Goal: Transaction & Acquisition: Purchase product/service

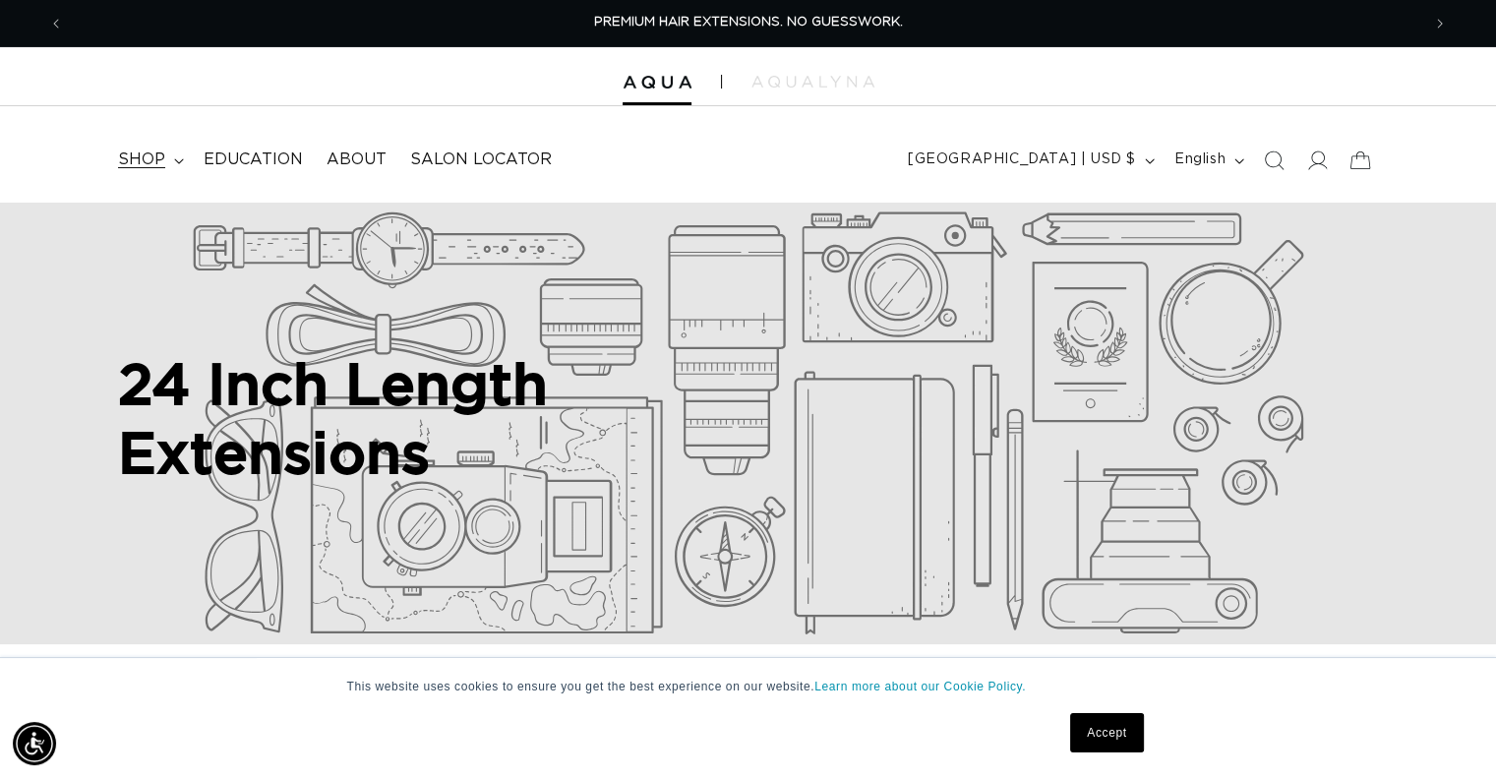
click at [156, 152] on span "shop" at bounding box center [141, 159] width 47 height 21
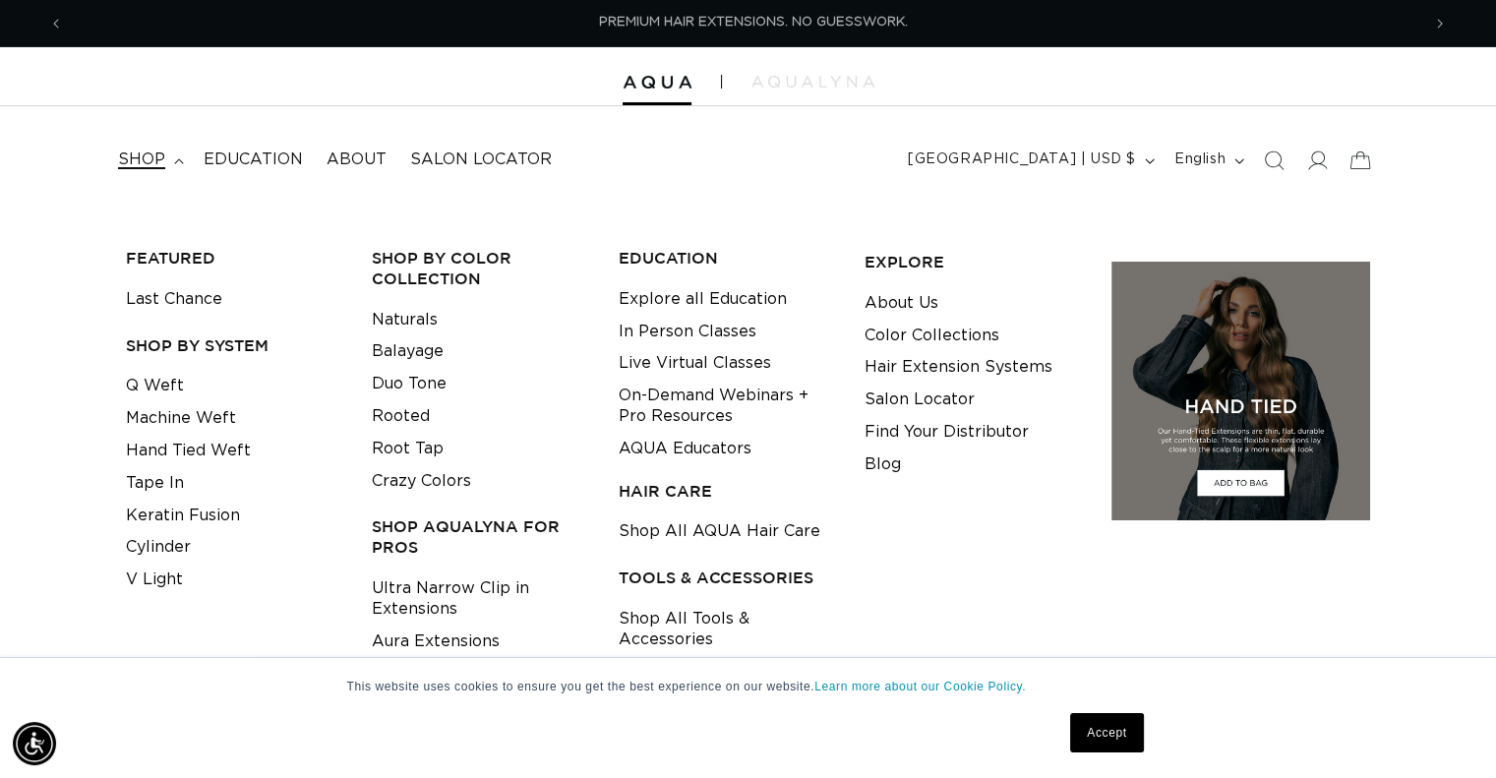
scroll to position [0, 1356]
click at [156, 152] on span "shop" at bounding box center [141, 159] width 47 height 21
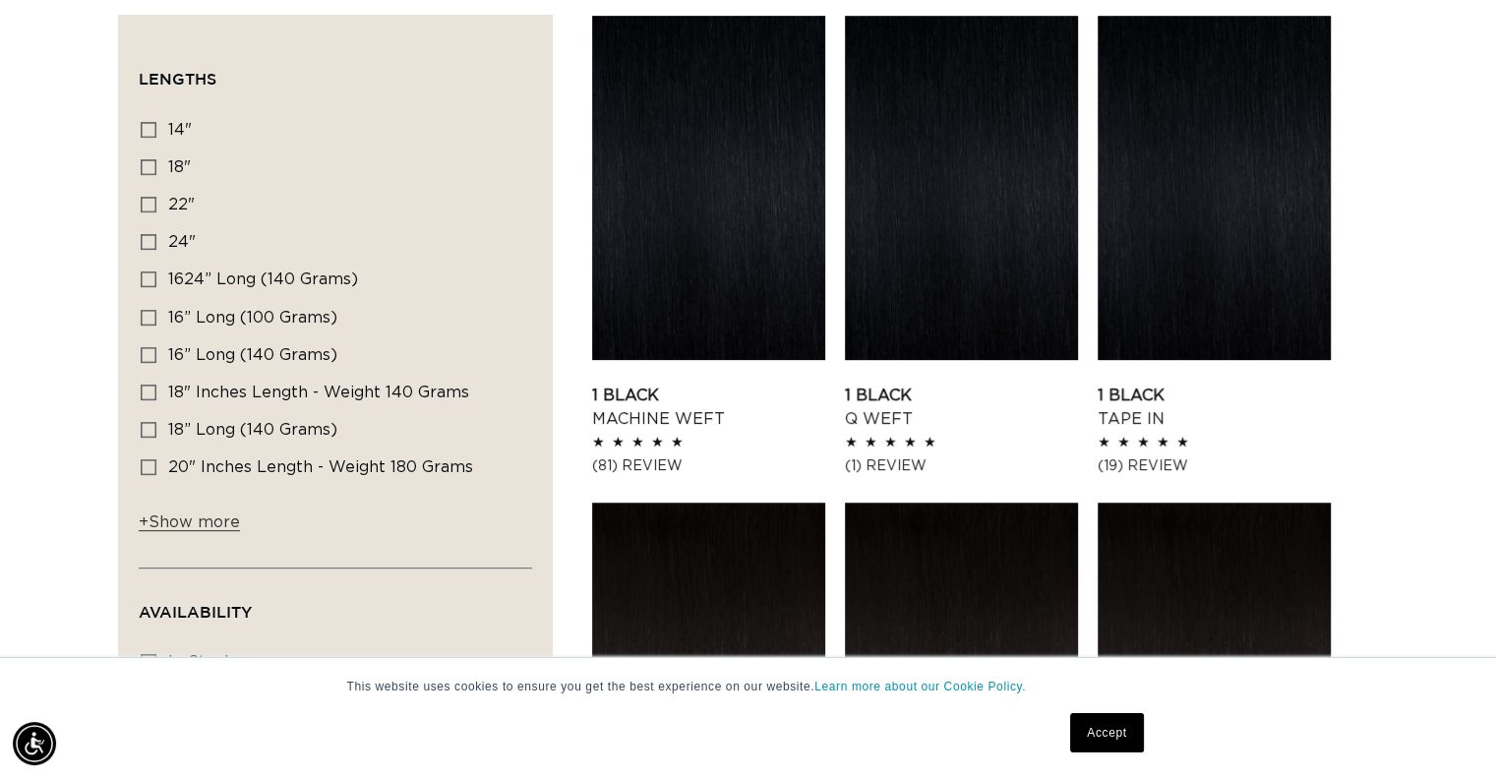
scroll to position [0, 2711]
click at [149, 238] on icon at bounding box center [149, 242] width 16 height 16
click at [149, 238] on input "24" 24" (68 products)" at bounding box center [149, 242] width 16 height 16
checkbox input "true"
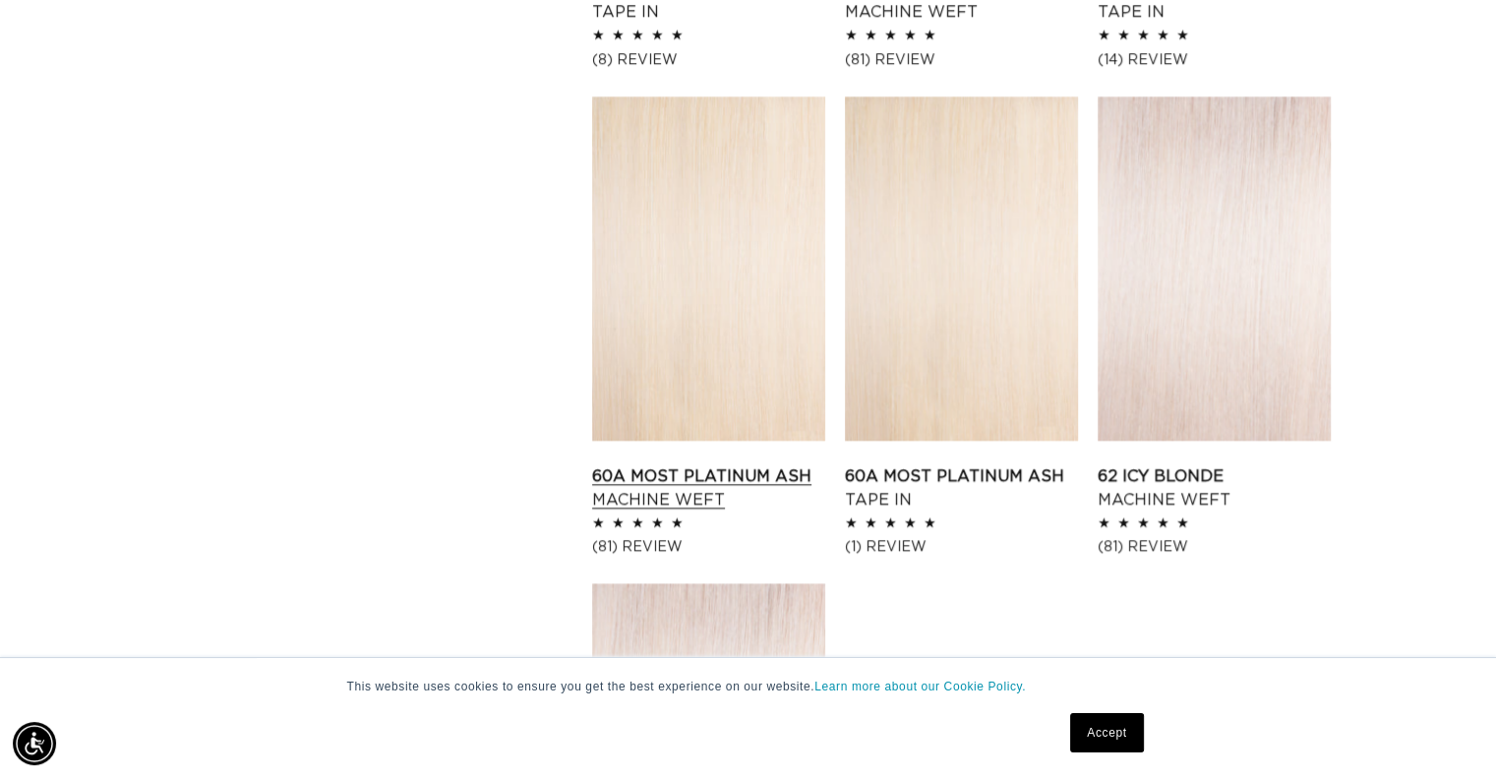
scroll to position [0, 1356]
click at [695, 464] on link "60A Most Platinum Ash Machine Weft" at bounding box center [708, 487] width 233 height 47
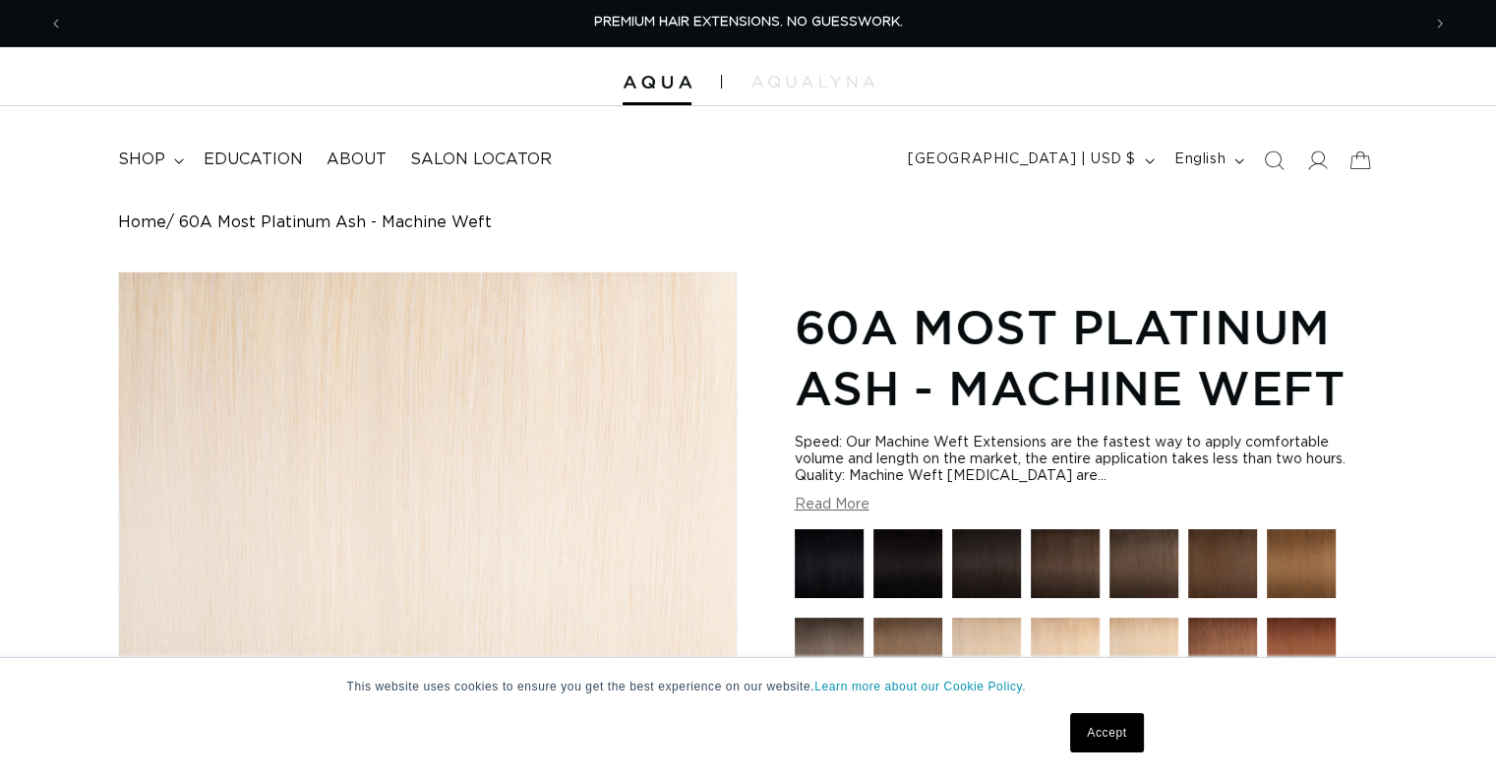
scroll to position [393, 0]
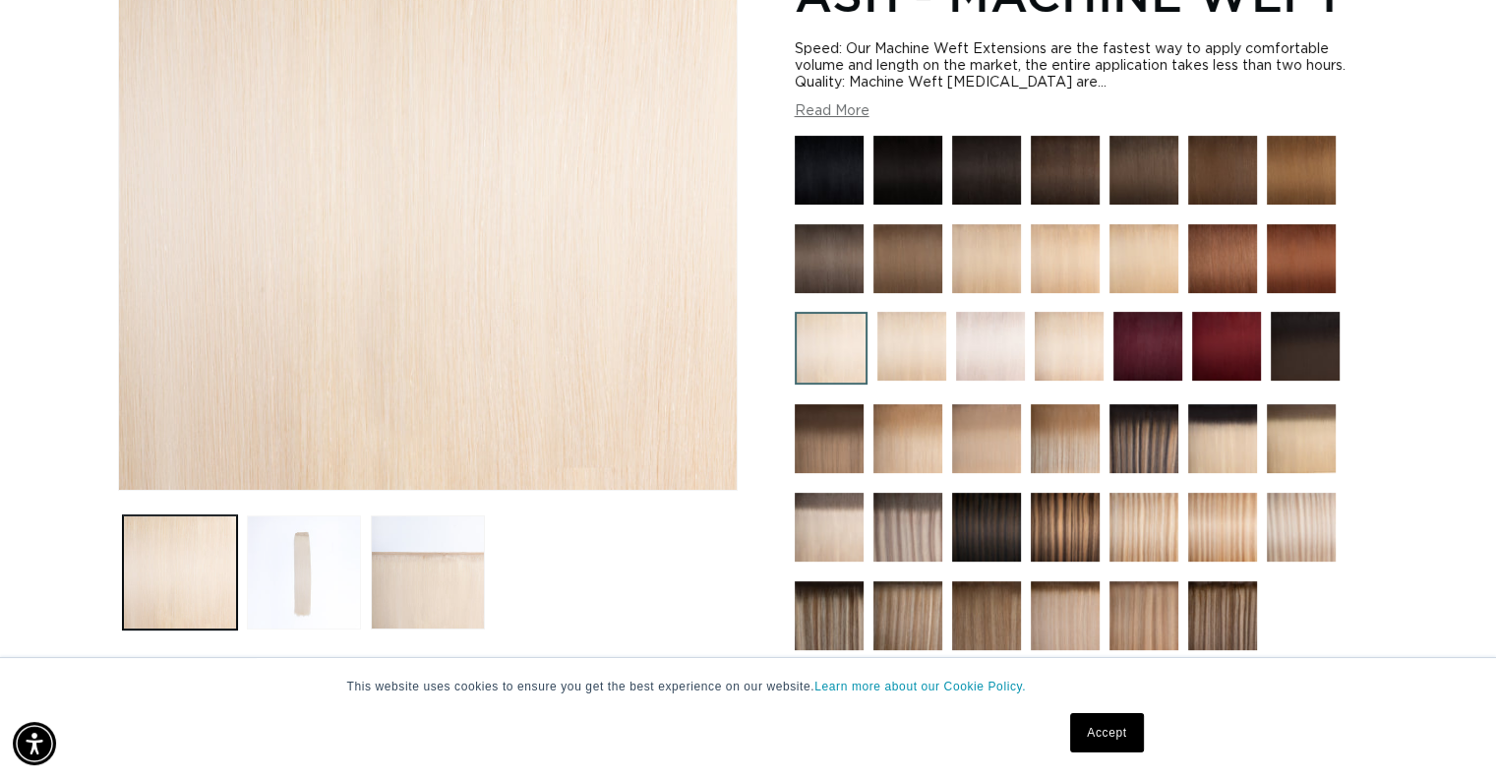
click at [299, 543] on button "Load image 2 in gallery view" at bounding box center [304, 572] width 114 height 114
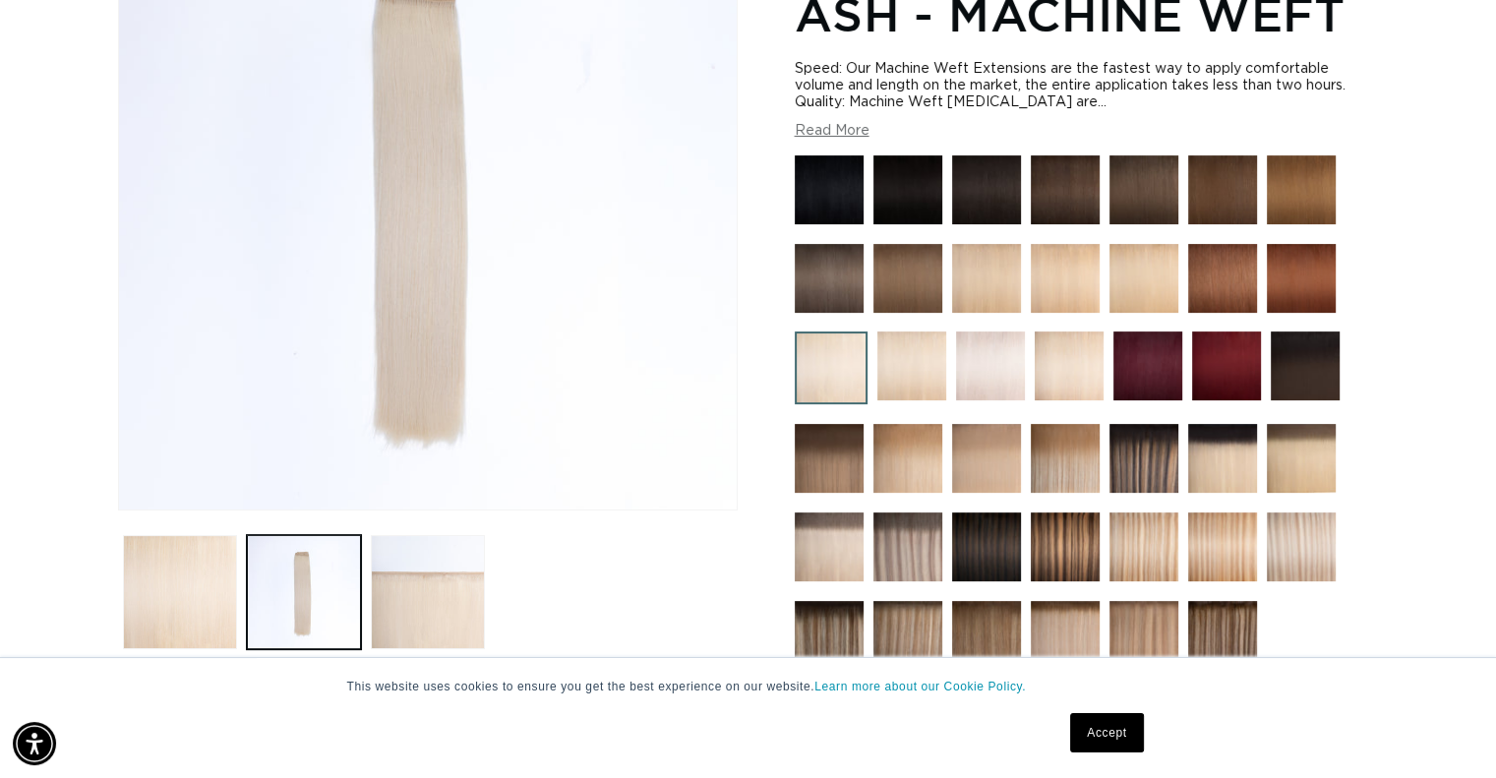
scroll to position [0, 1356]
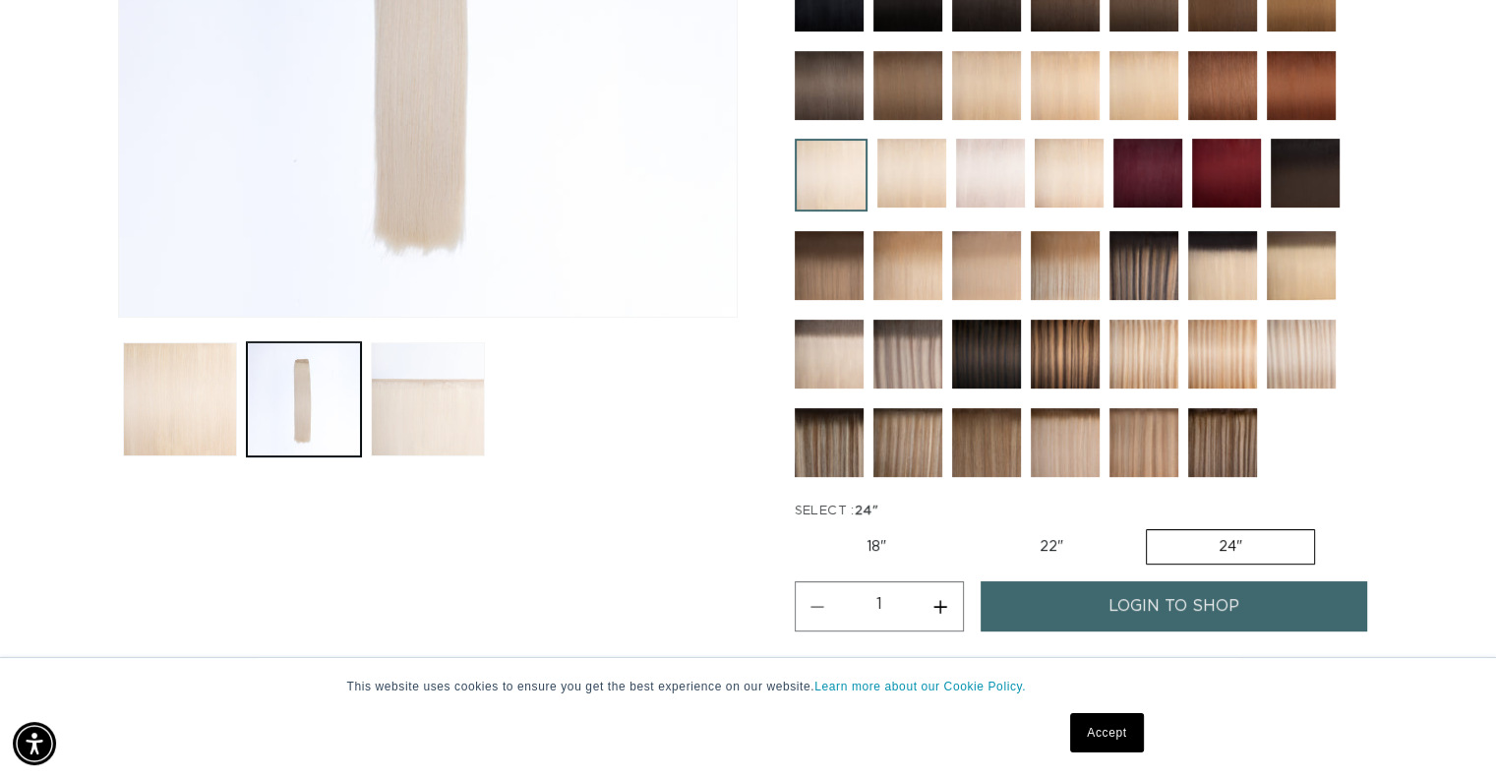
click at [431, 447] on button "Load image 3 in gallery view" at bounding box center [428, 399] width 114 height 114
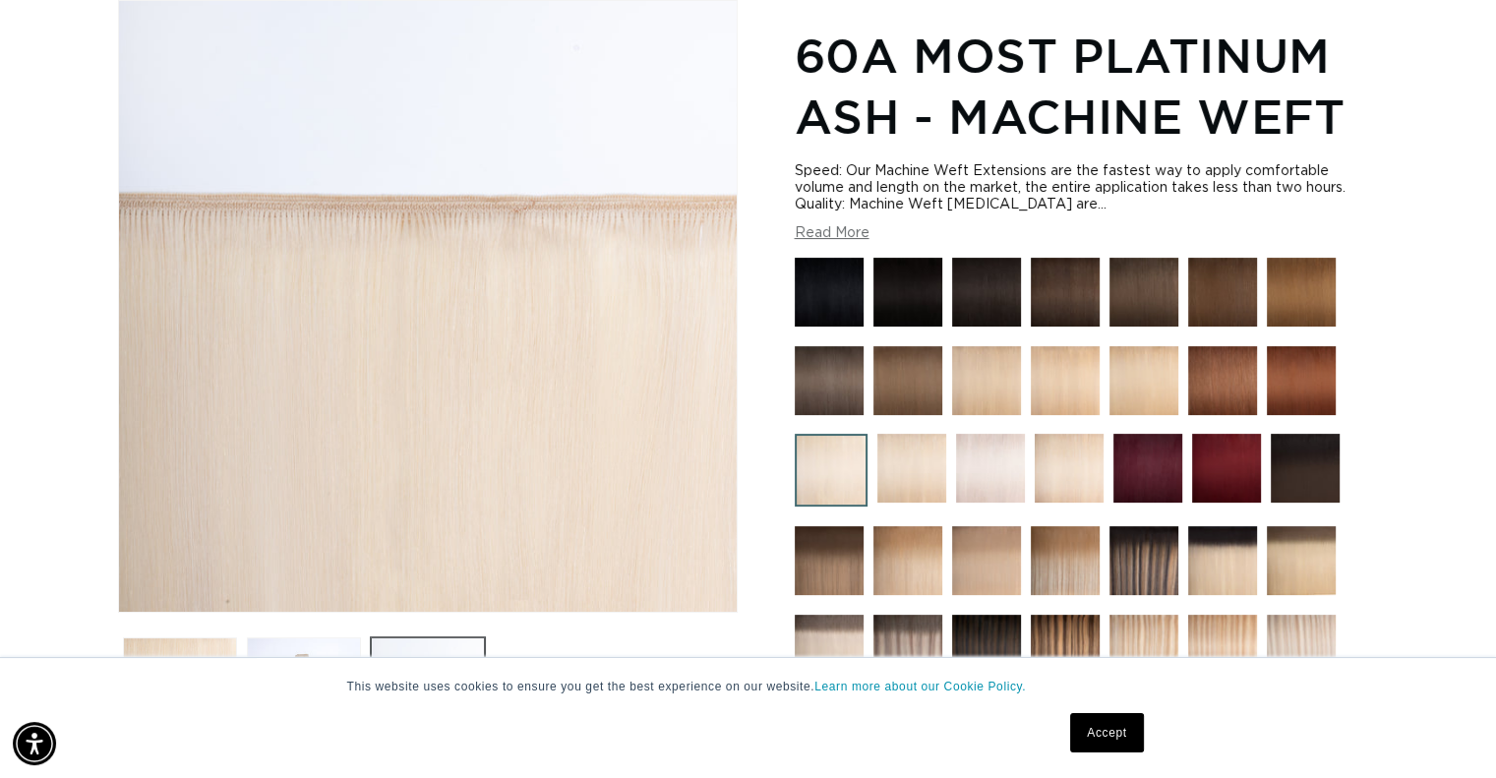
scroll to position [0, 2711]
click at [835, 229] on button "Read More" at bounding box center [832, 233] width 75 height 17
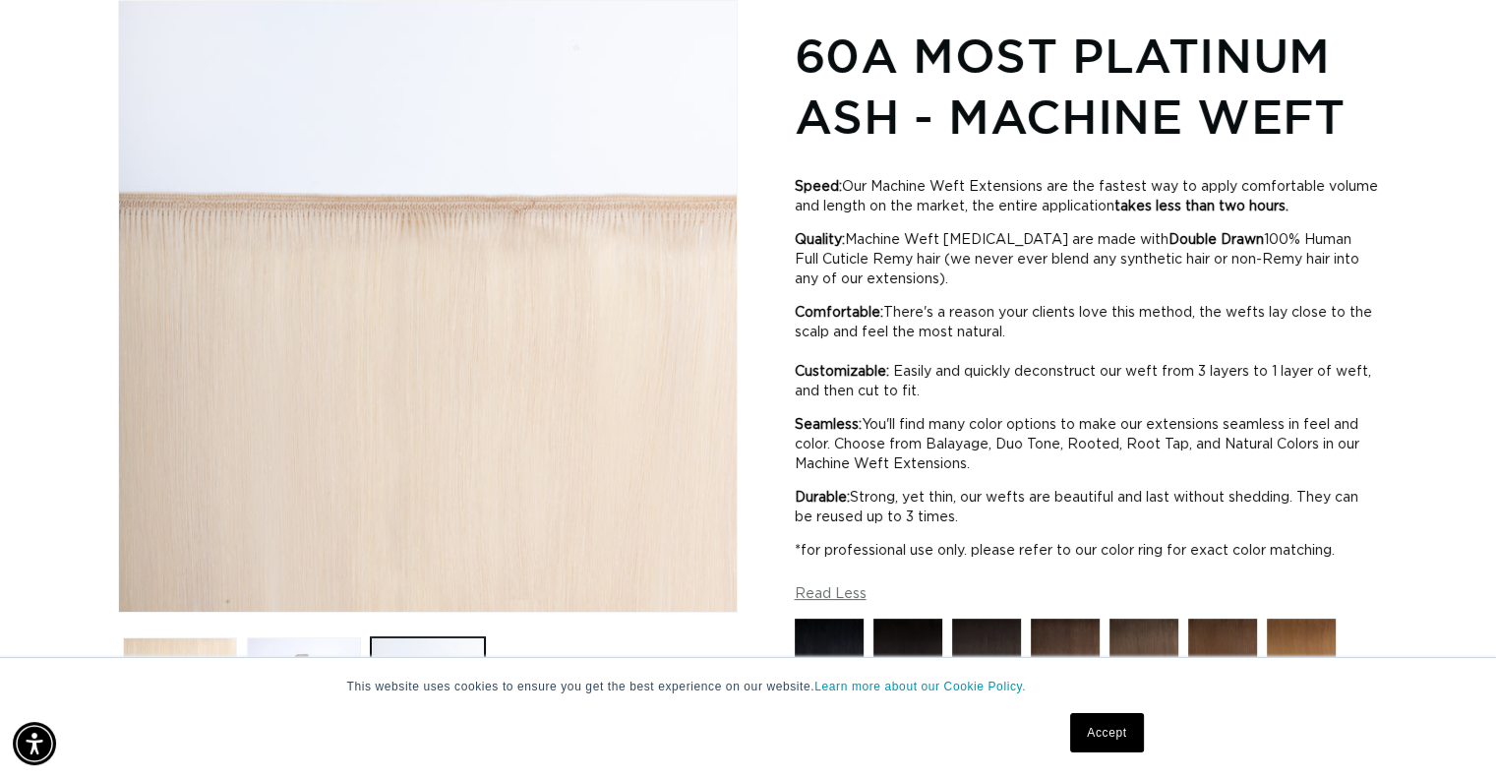
scroll to position [0, 1356]
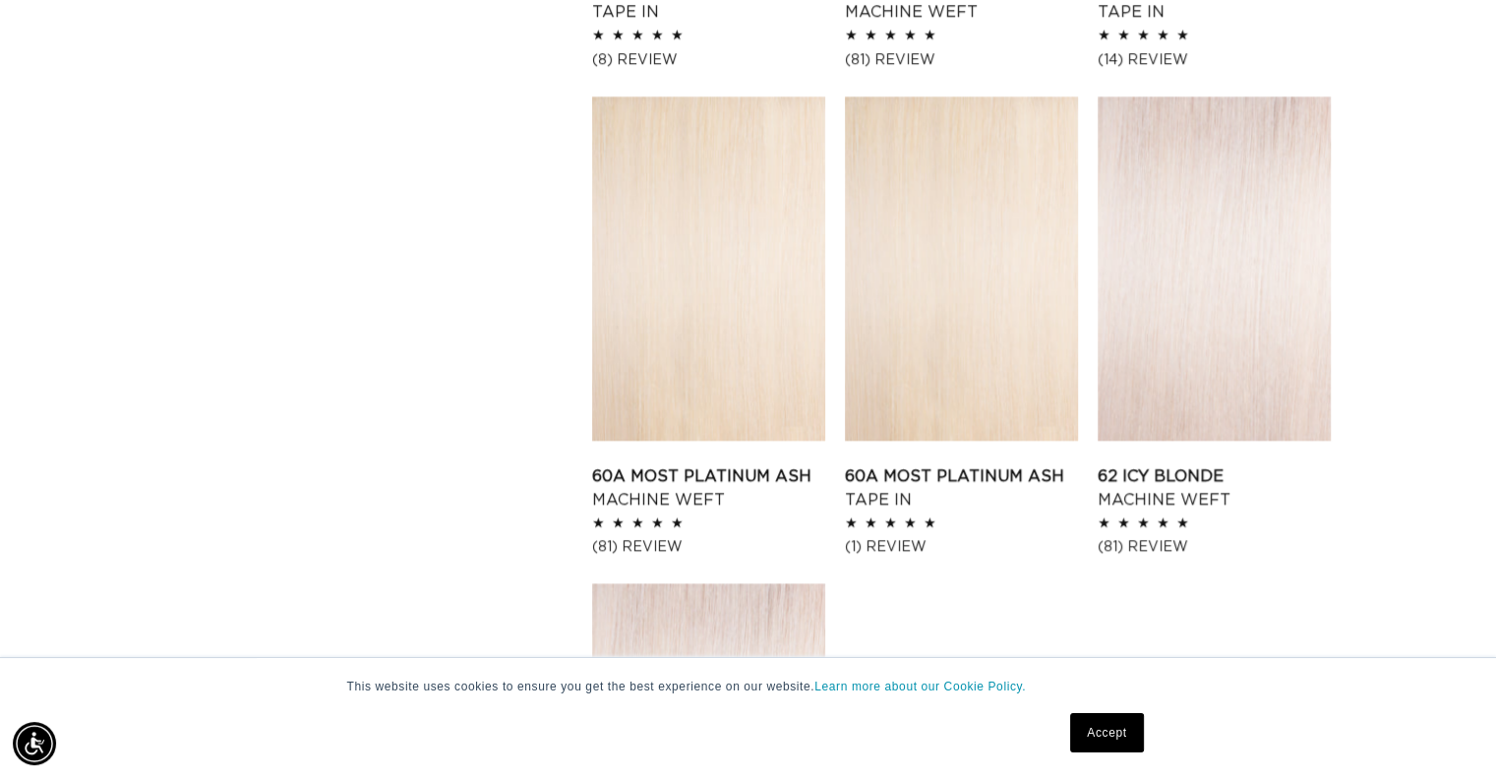
scroll to position [0, 1356]
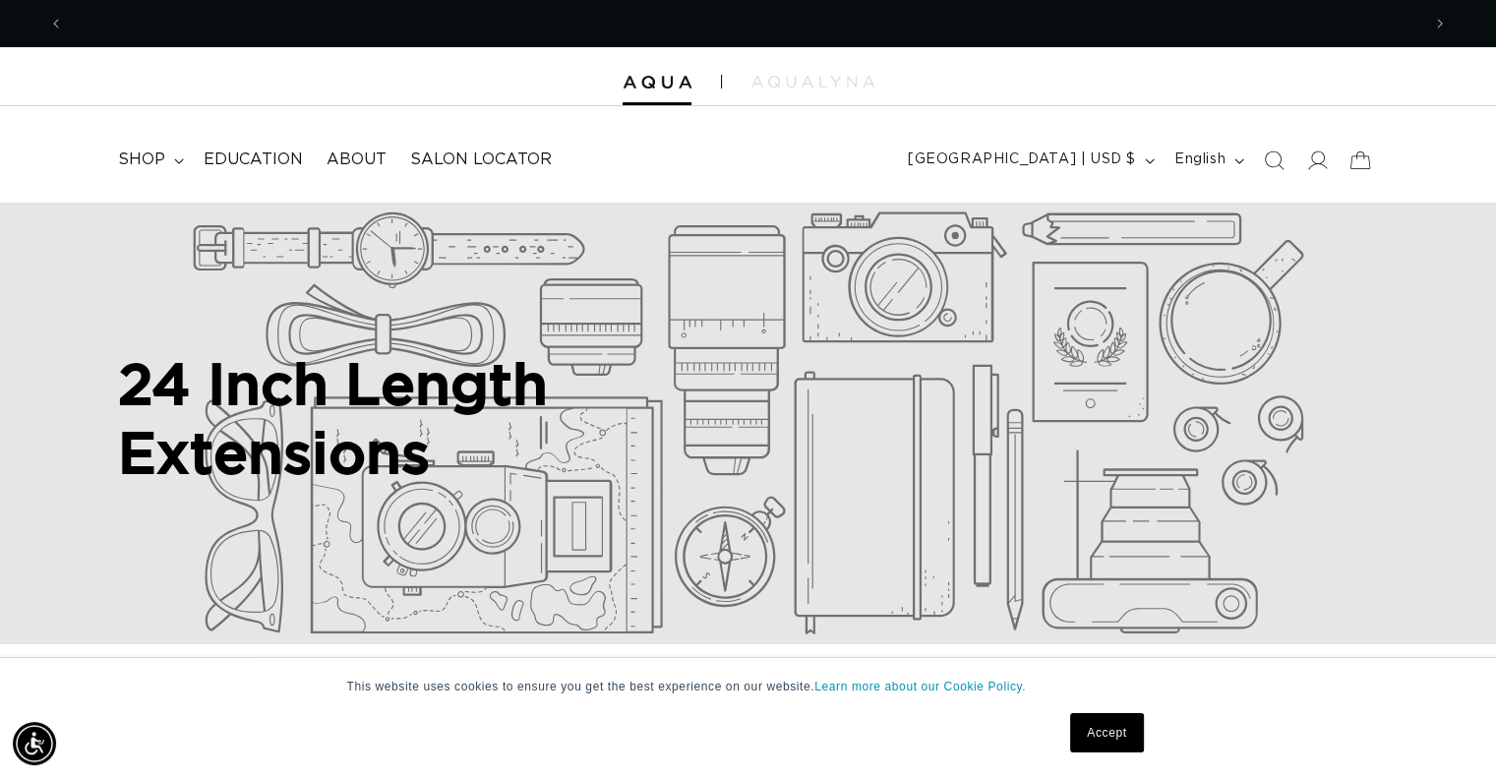
scroll to position [0, 2711]
click at [790, 74] on div at bounding box center [748, 76] width 1496 height 59
click at [775, 86] on img at bounding box center [812, 82] width 123 height 12
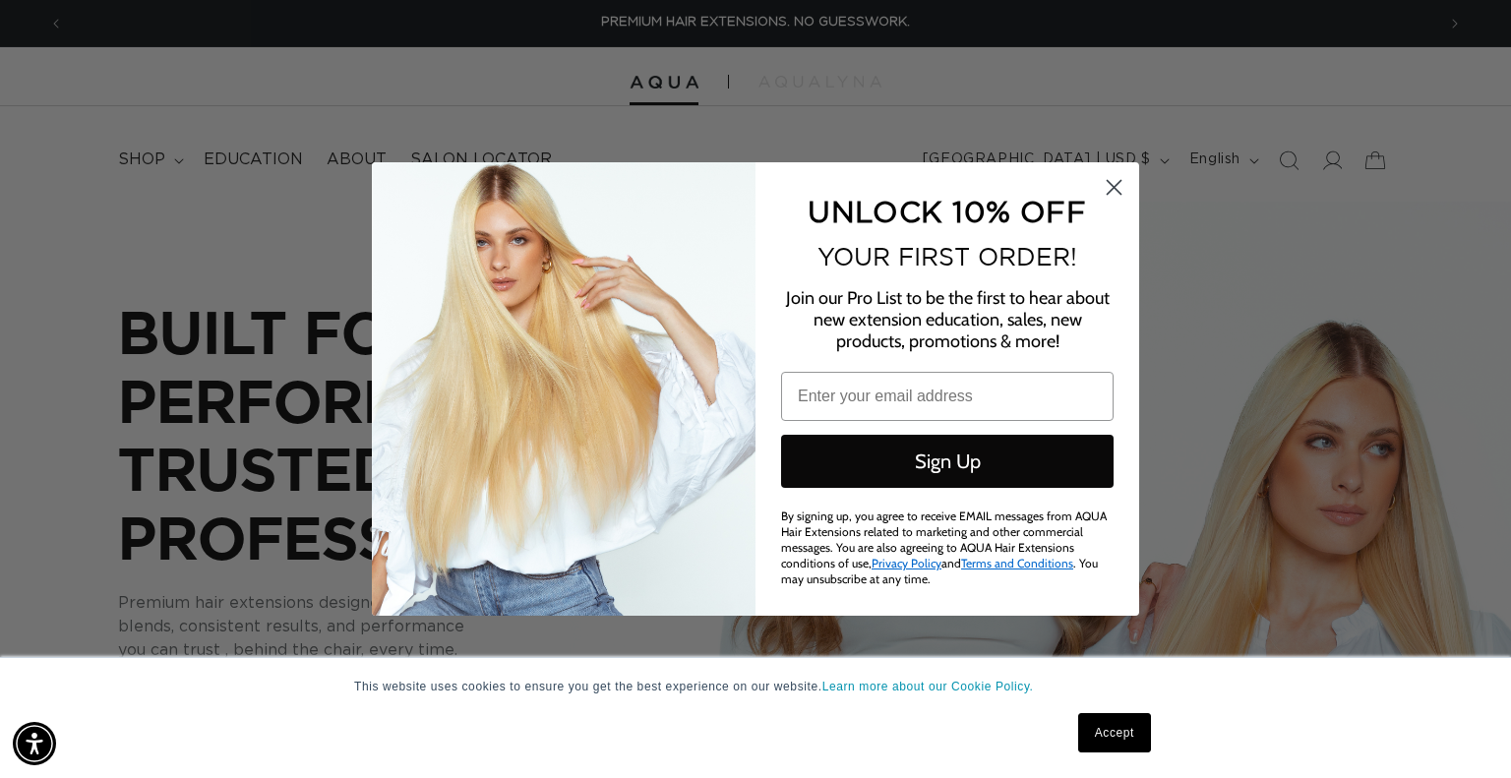
click at [1113, 179] on circle "Close dialog" at bounding box center [1113, 187] width 32 height 32
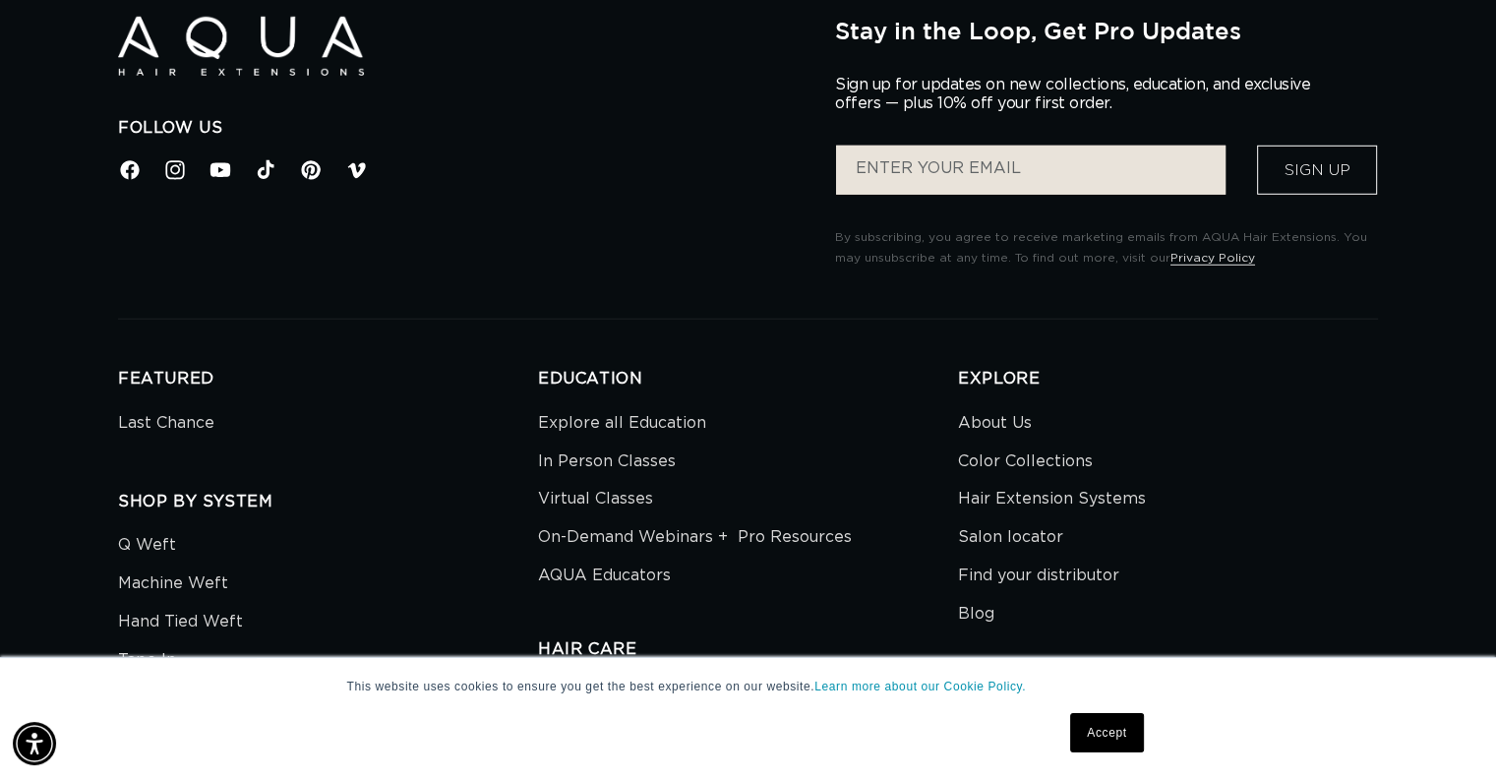
scroll to position [5759, 0]
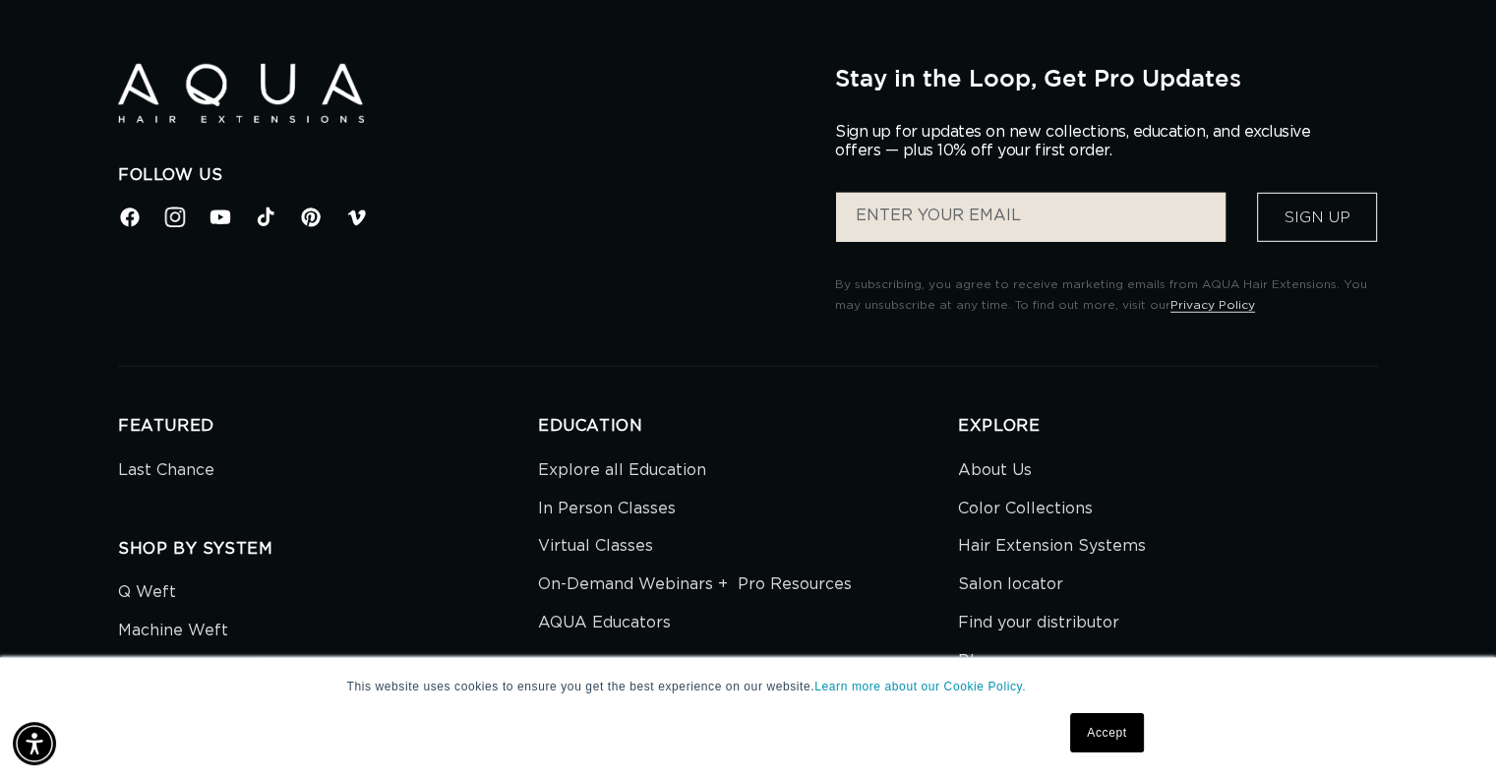
click at [170, 219] on icon at bounding box center [175, 217] width 21 height 21
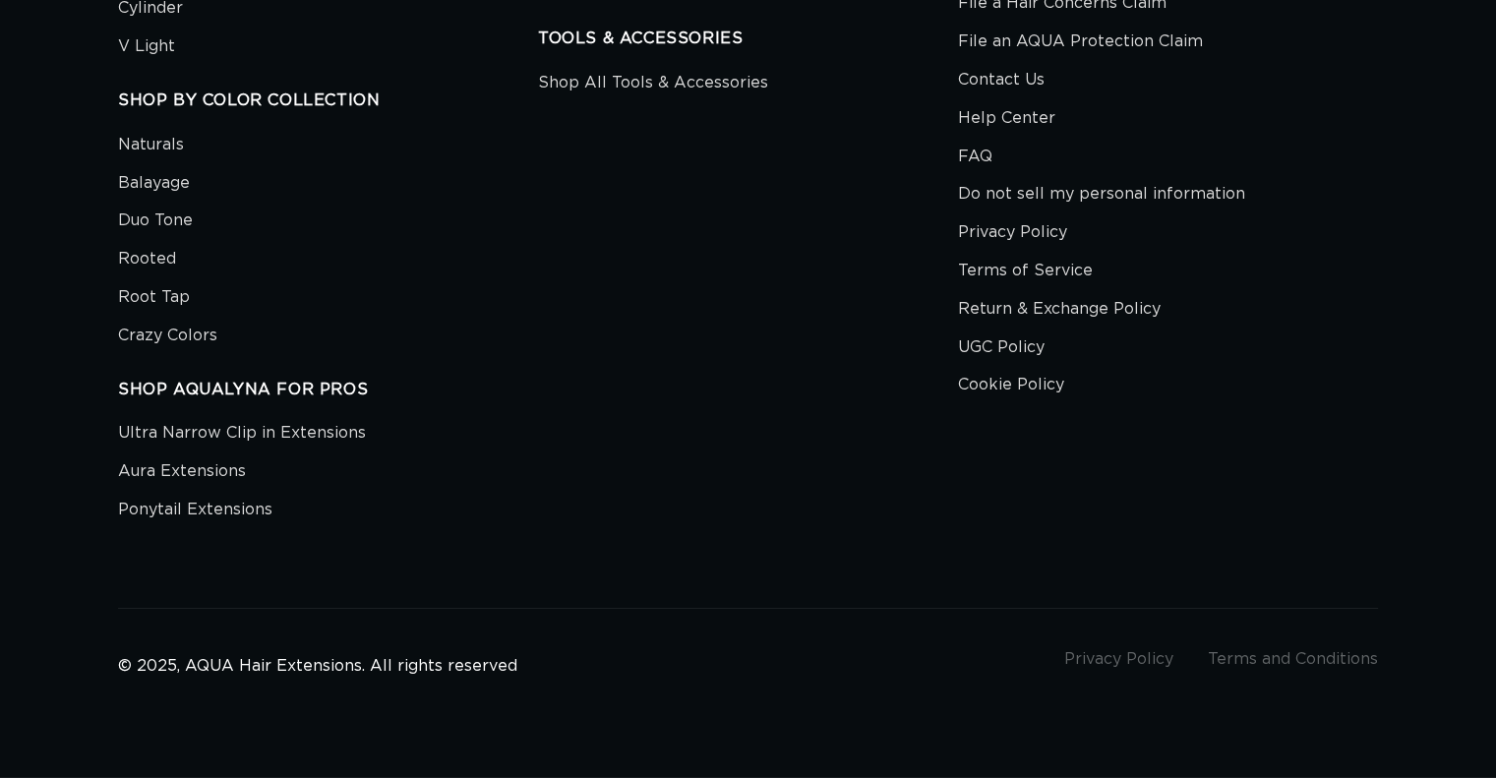
scroll to position [6546, 0]
